Goal: Browse casually

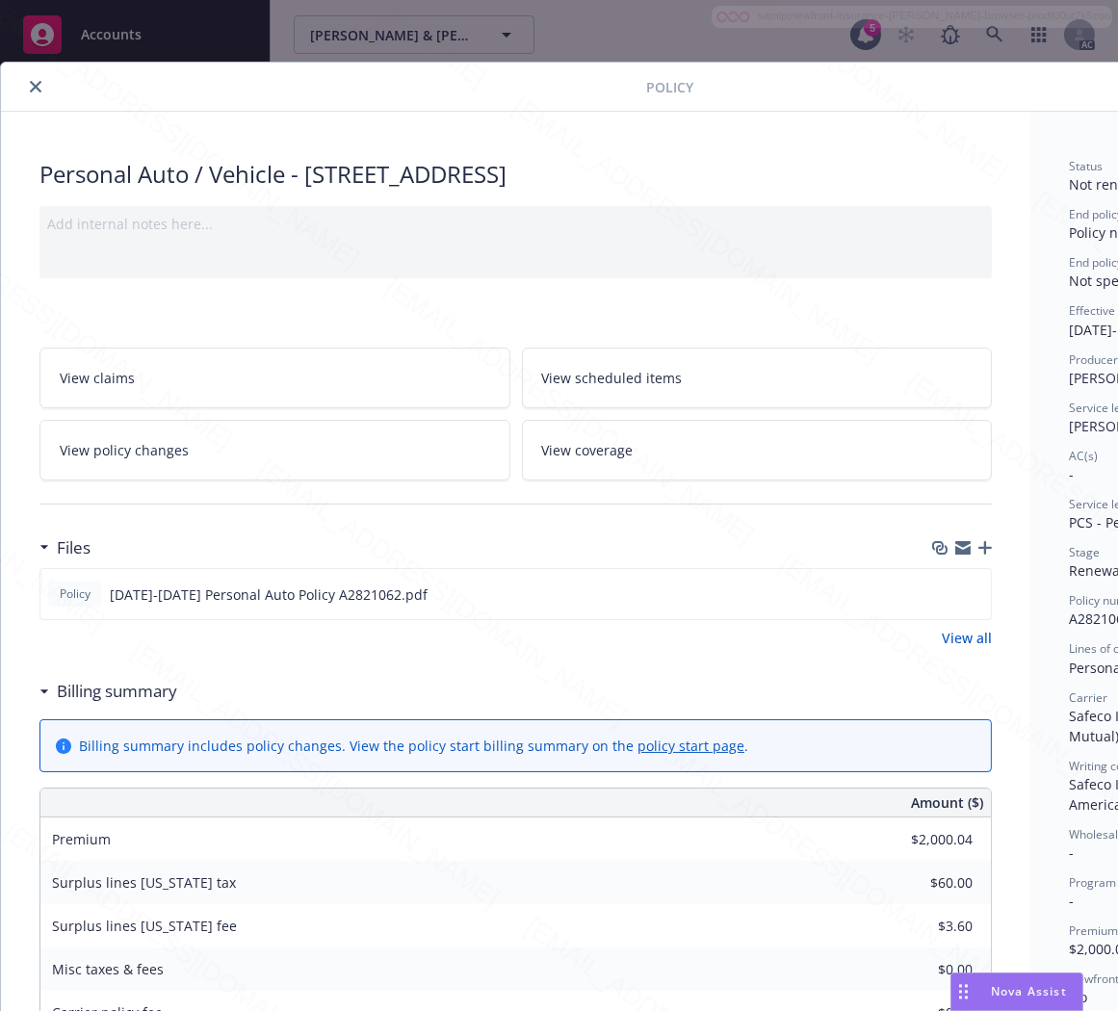
scroll to position [58, 0]
